Goal: Consume media (video, audio)

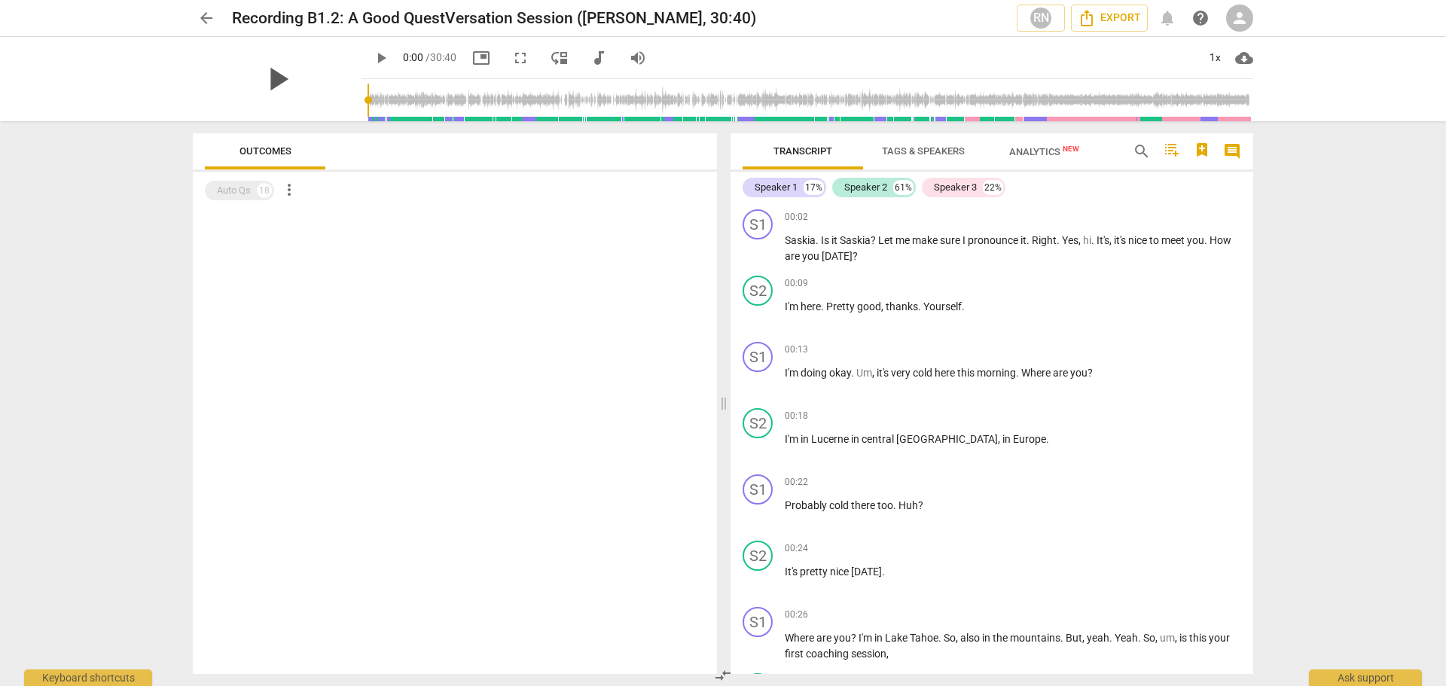
click at [265, 82] on span "play_arrow" at bounding box center [277, 79] width 39 height 39
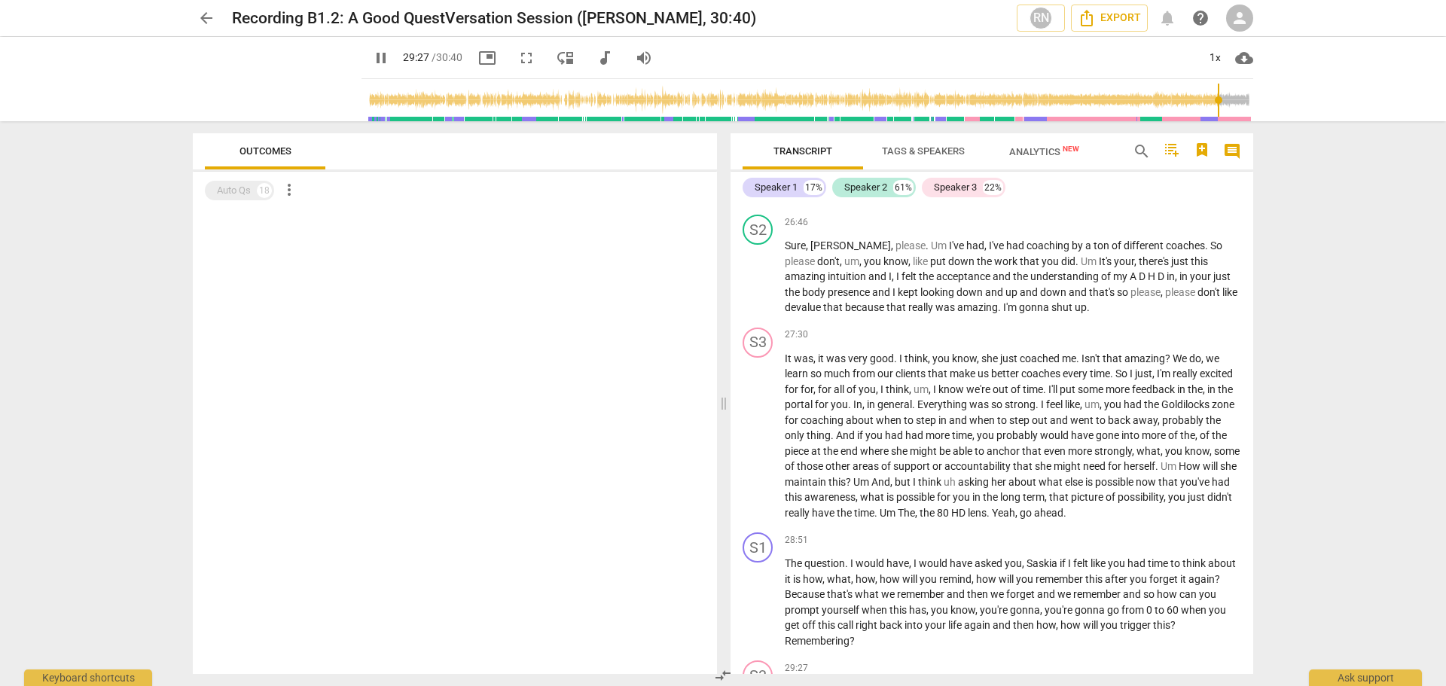
scroll to position [6555, 0]
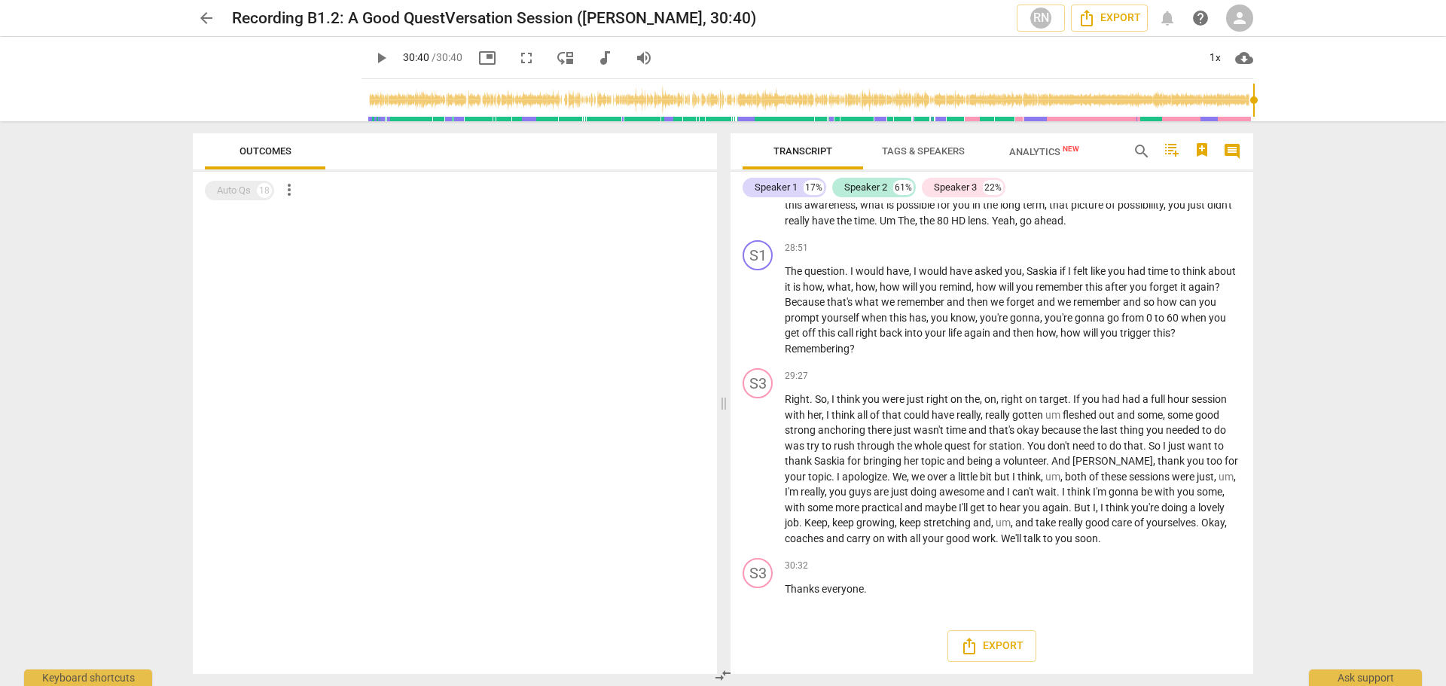
type input "1840"
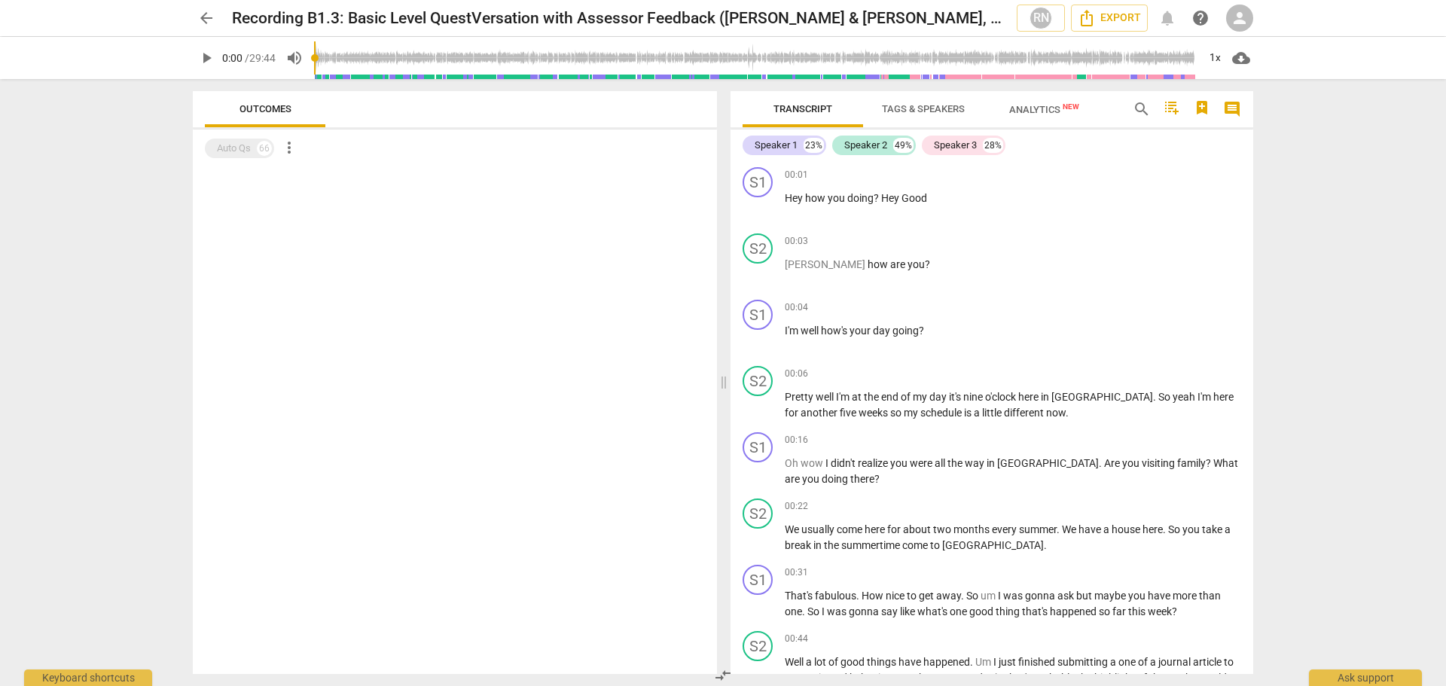
click at [204, 61] on span "play_arrow" at bounding box center [206, 58] width 18 height 18
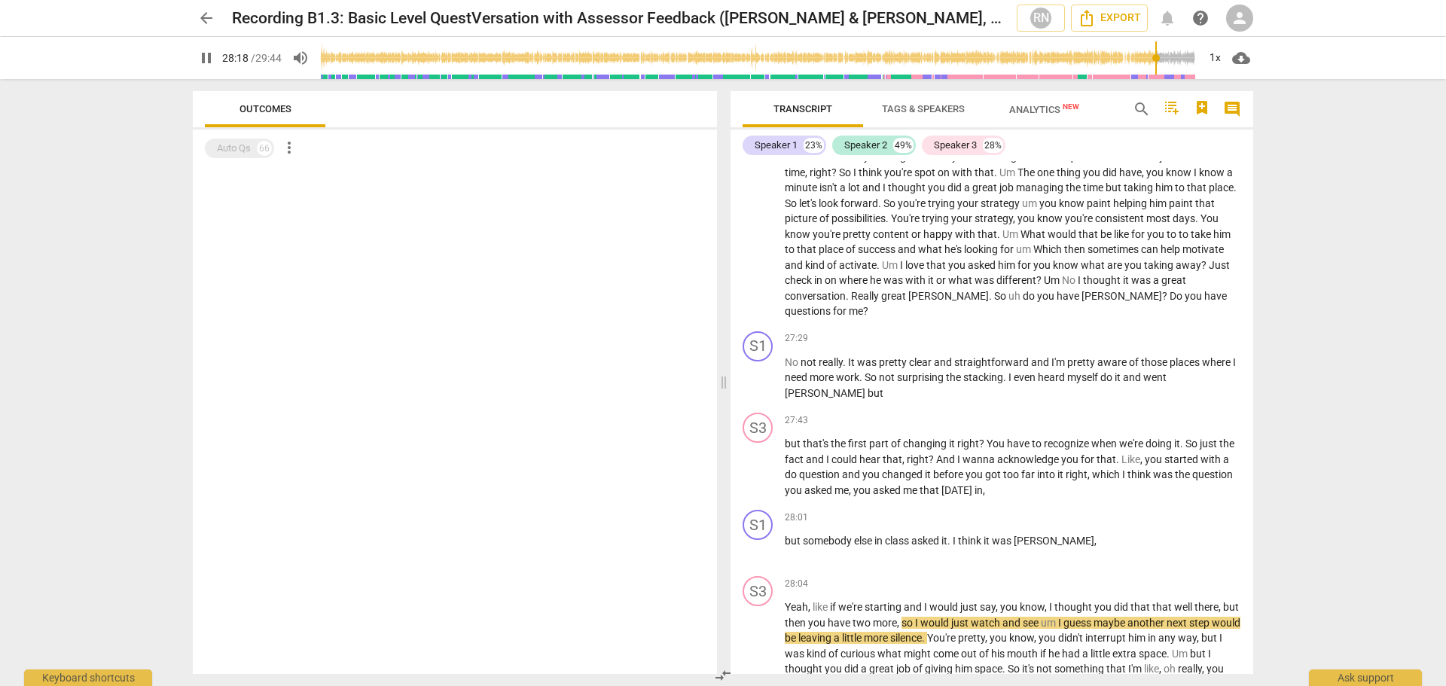
scroll to position [8350, 0]
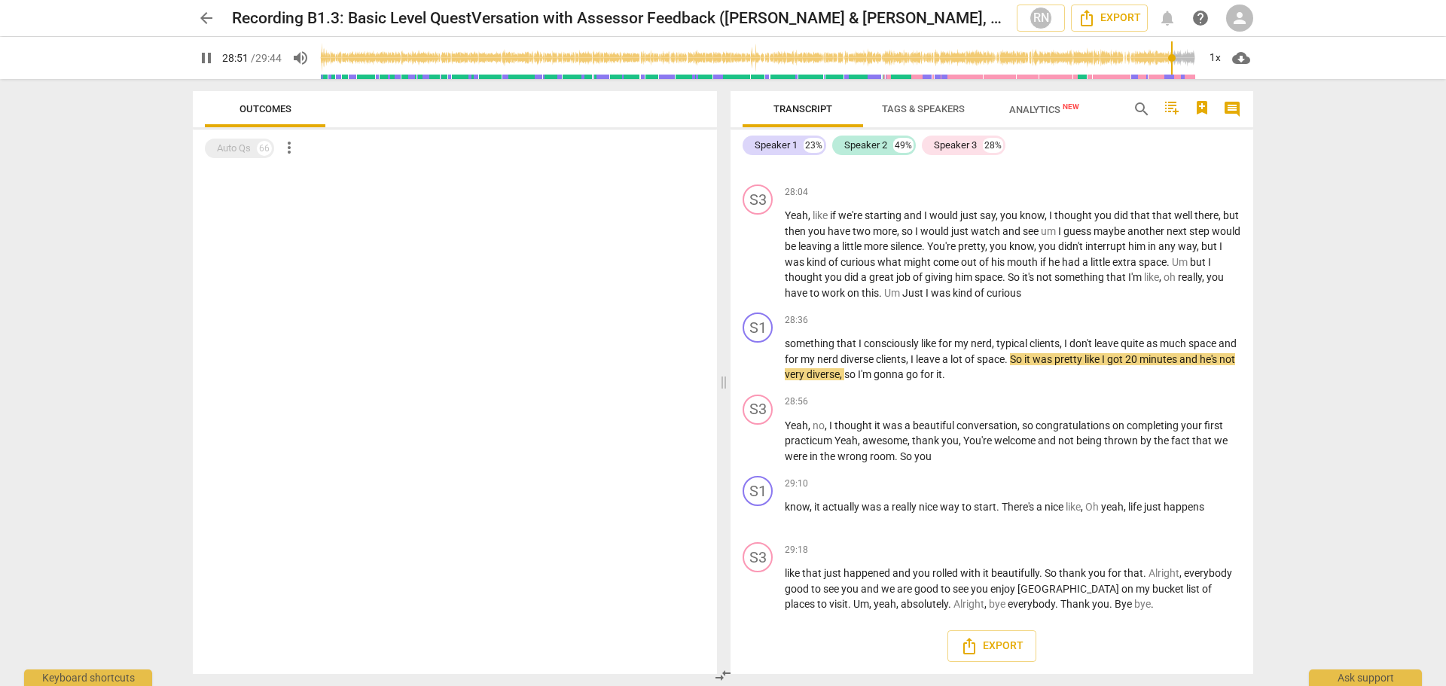
click at [206, 58] on span "pause" at bounding box center [206, 58] width 18 height 18
click at [206, 53] on span "play_arrow" at bounding box center [206, 58] width 18 height 18
type input "1784"
